Goal: Information Seeking & Learning: Learn about a topic

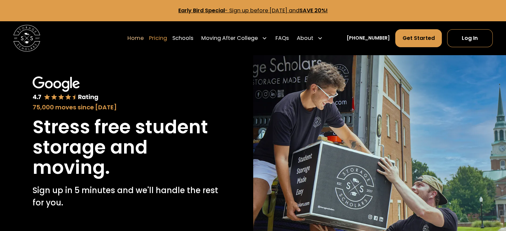
click at [167, 40] on link "Pricing" at bounding box center [158, 38] width 18 height 19
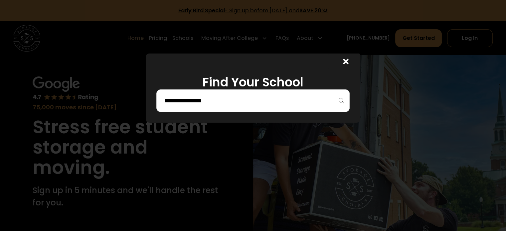
click at [191, 99] on input "search" at bounding box center [252, 100] width 179 height 11
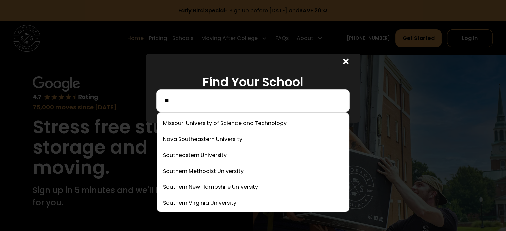
type input "*"
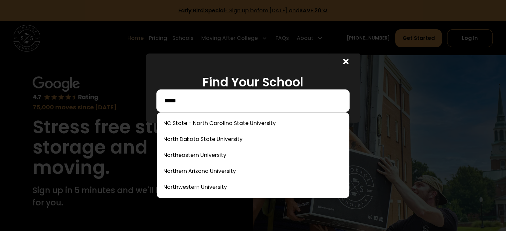
drag, startPoint x: 198, startPoint y: 101, endPoint x: 162, endPoint y: 95, distance: 36.3
click at [162, 95] on div "*****" at bounding box center [252, 100] width 193 height 23
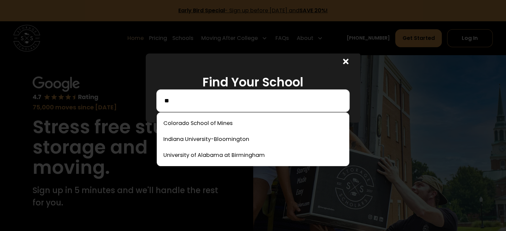
type input "*"
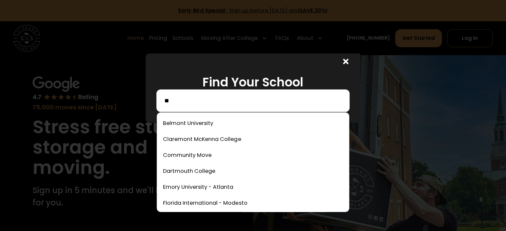
type input "*"
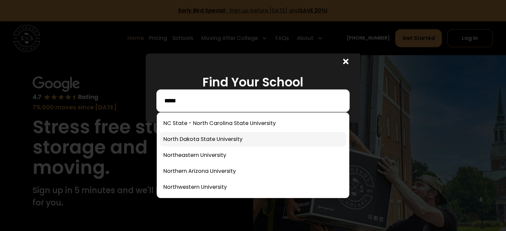
type input "*****"
click at [213, 139] on link at bounding box center [253, 139] width 186 height 15
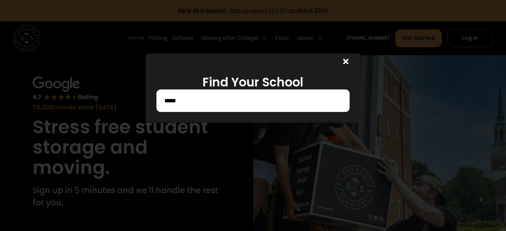
click at [217, 100] on input "*****" at bounding box center [252, 100] width 179 height 11
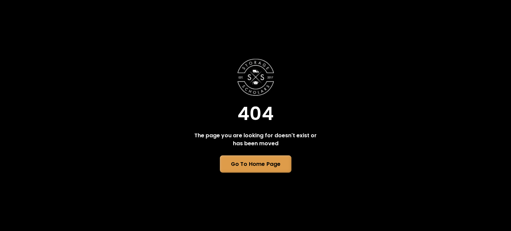
click at [257, 167] on link "Go To Home Page" at bounding box center [255, 164] width 72 height 17
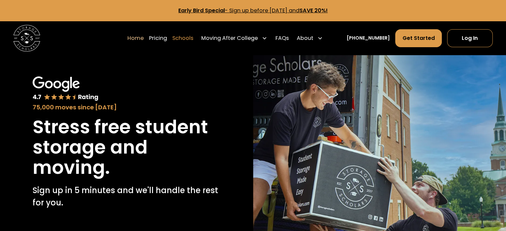
click at [193, 40] on link "Schools" at bounding box center [182, 38] width 21 height 19
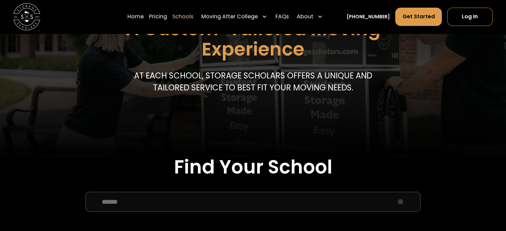
scroll to position [200, 0]
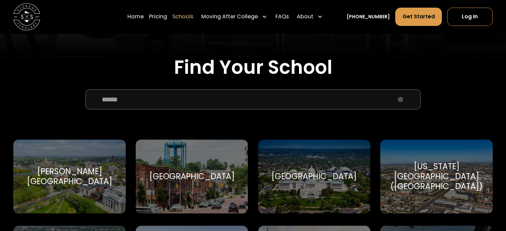
click at [227, 107] on input "School Select Form" at bounding box center [252, 99] width 335 height 20
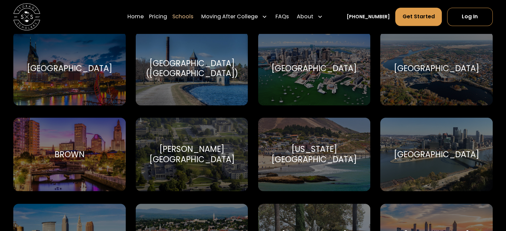
scroll to position [466, 0]
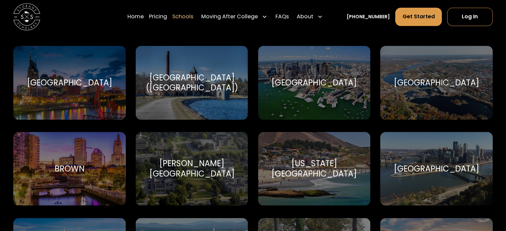
click at [217, 92] on div "Boston College (BC) Boston College" at bounding box center [192, 83] width 112 height 74
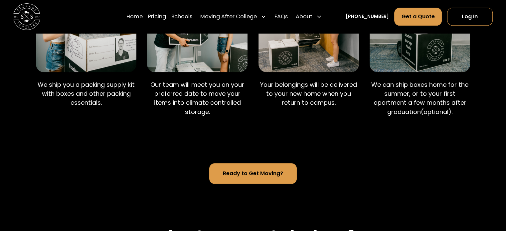
scroll to position [632, 0]
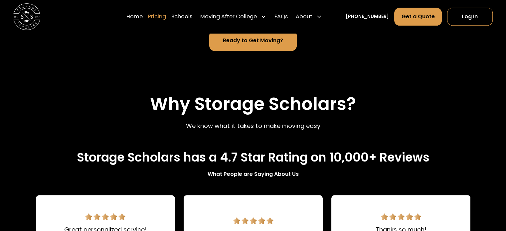
click at [166, 19] on link "Pricing" at bounding box center [157, 16] width 18 height 19
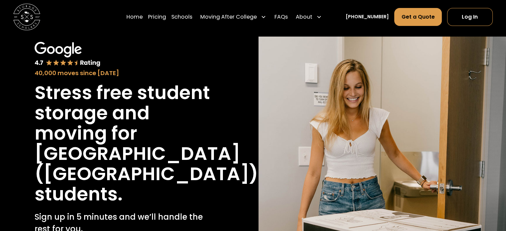
scroll to position [27, 0]
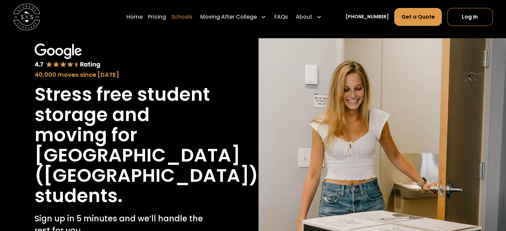
click at [192, 19] on link "Schools" at bounding box center [181, 16] width 21 height 19
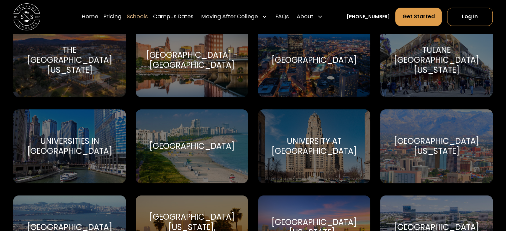
scroll to position [2993, 0]
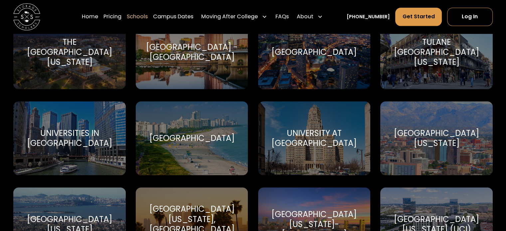
click at [77, 135] on div "Universities in Chicago" at bounding box center [69, 138] width 96 height 20
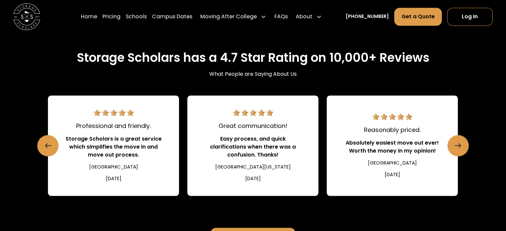
scroll to position [964, 0]
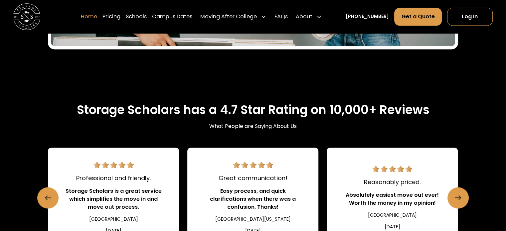
click at [97, 18] on link "Home" at bounding box center [89, 16] width 16 height 19
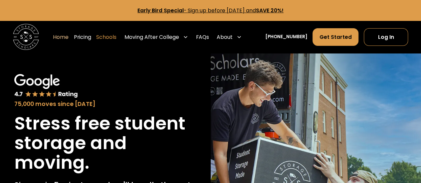
click at [116, 37] on link "Schools" at bounding box center [106, 37] width 20 height 18
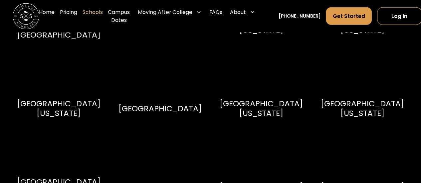
scroll to position [3359, 0]
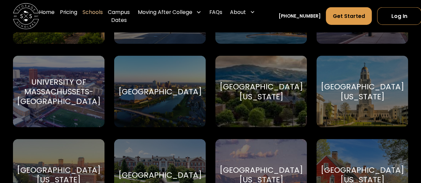
click at [372, 99] on div "[GEOGRAPHIC_DATA][US_STATE]" at bounding box center [362, 92] width 83 height 20
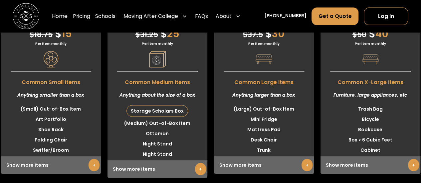
scroll to position [1862, 0]
